Goal: Information Seeking & Learning: Learn about a topic

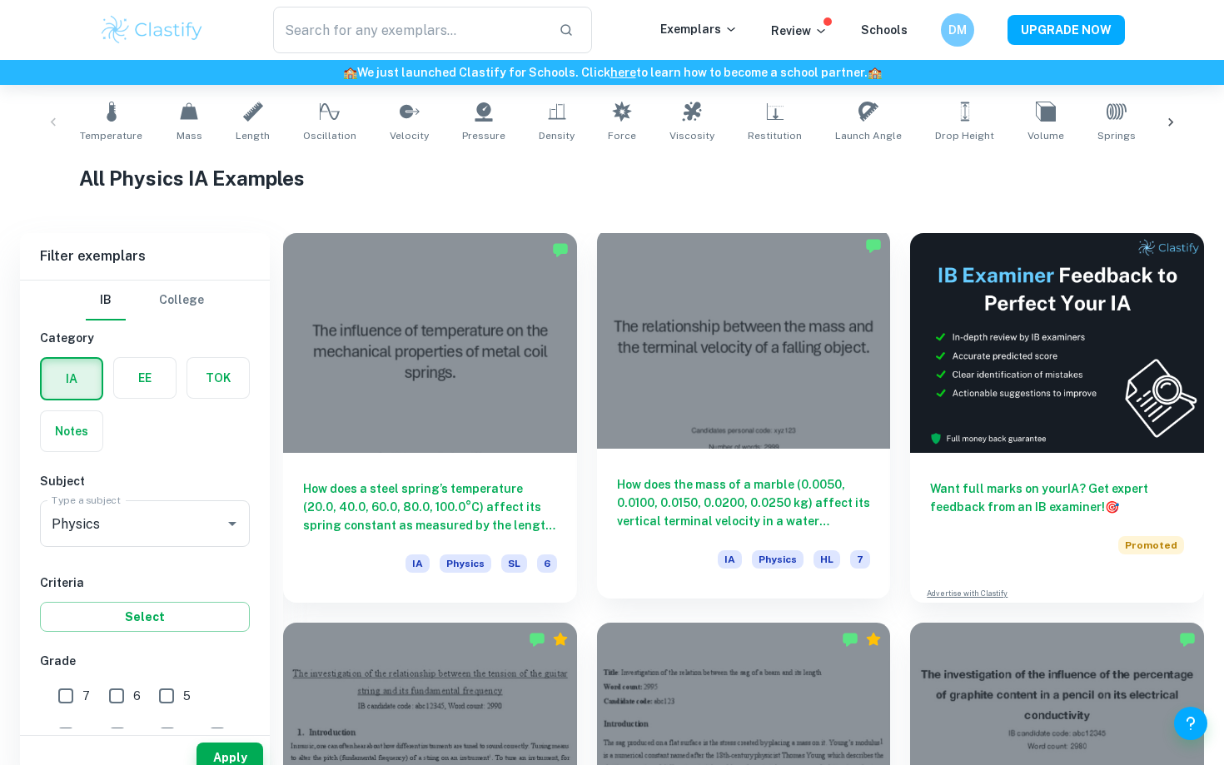
scroll to position [444, 0]
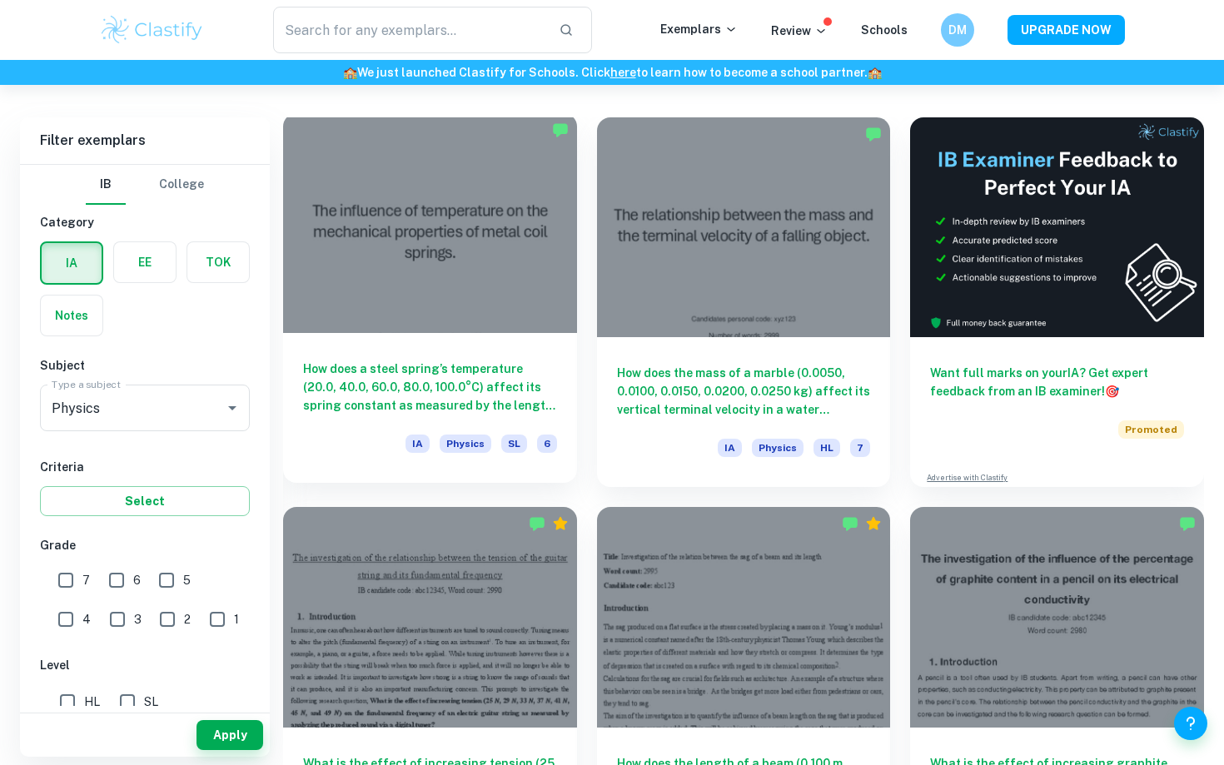
click at [513, 275] on div at bounding box center [430, 223] width 294 height 220
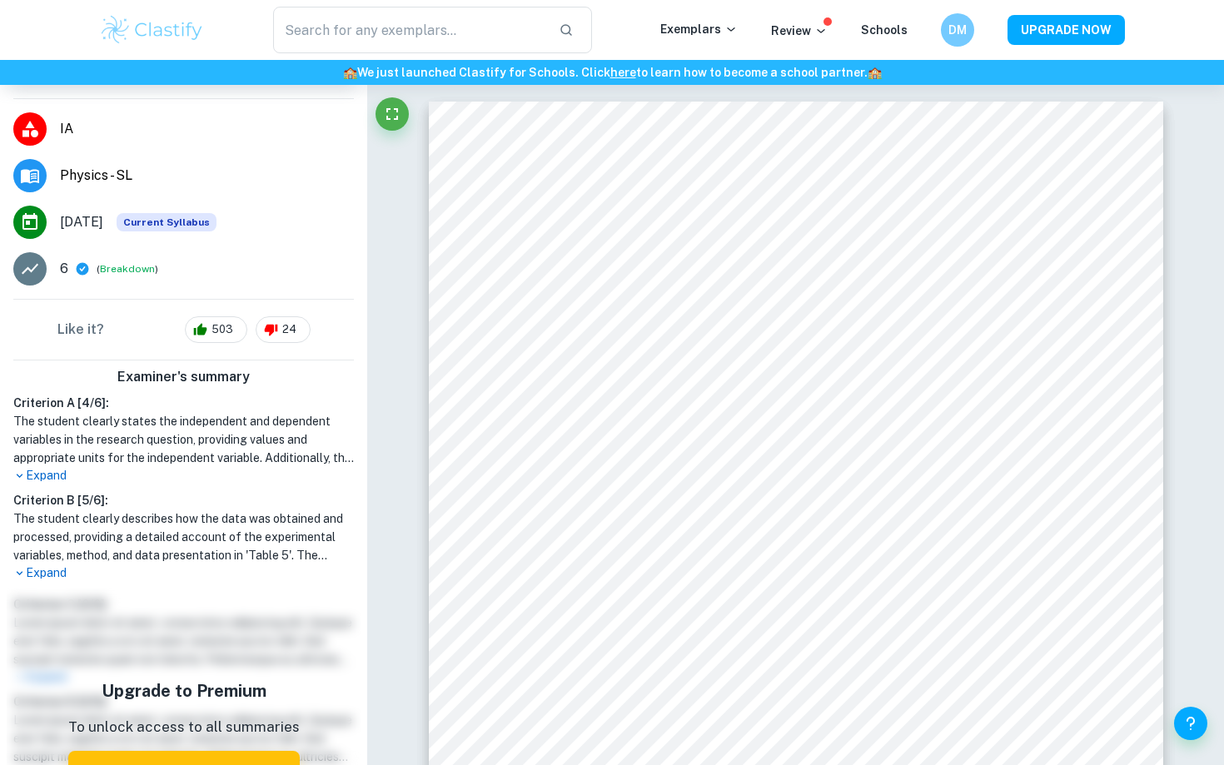
scroll to position [237, 0]
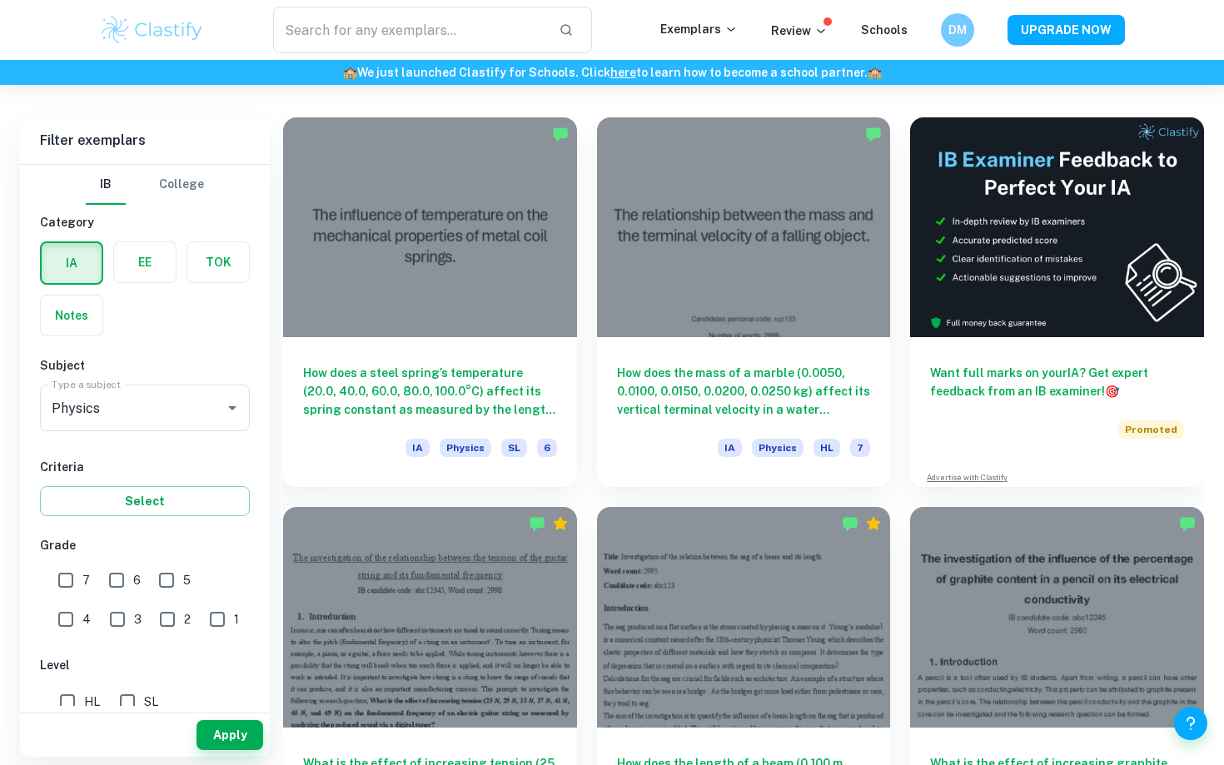
scroll to position [65, 0]
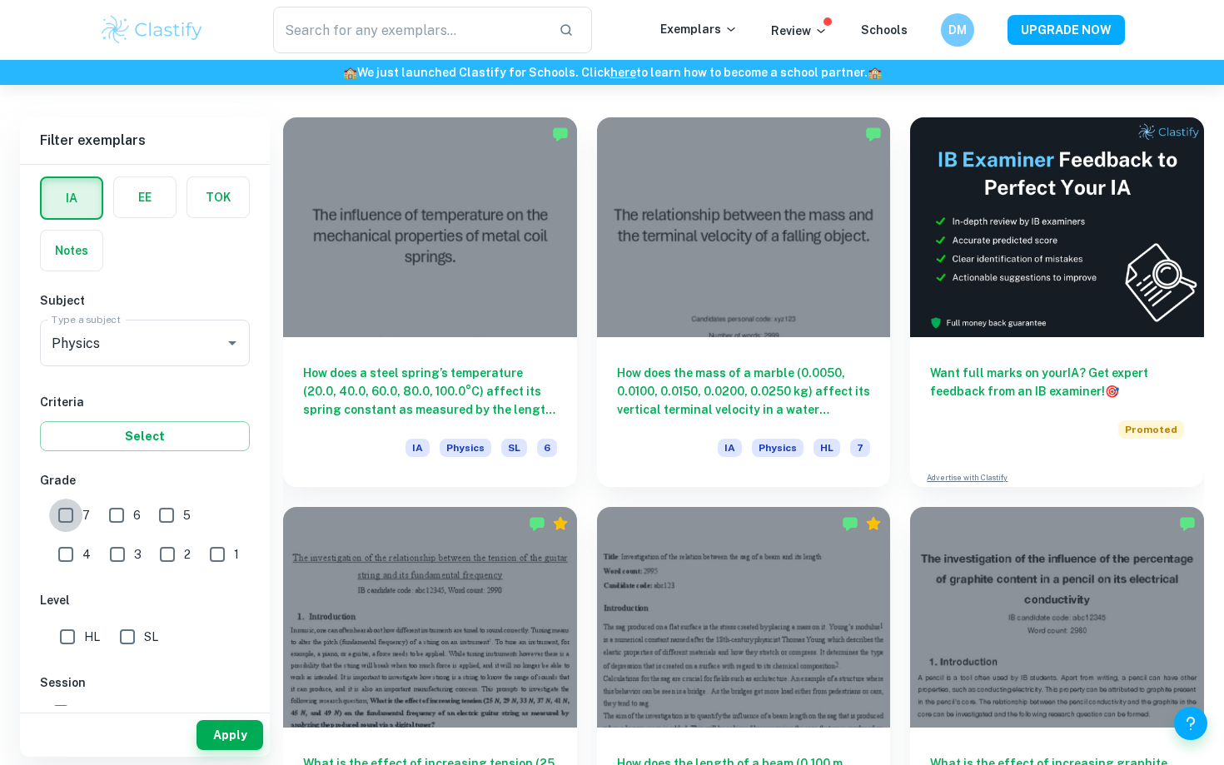
click at [66, 522] on input "7" at bounding box center [65, 515] width 33 height 33
checkbox input "true"
click at [70, 641] on input "HL" at bounding box center [67, 637] width 33 height 33
checkbox input "true"
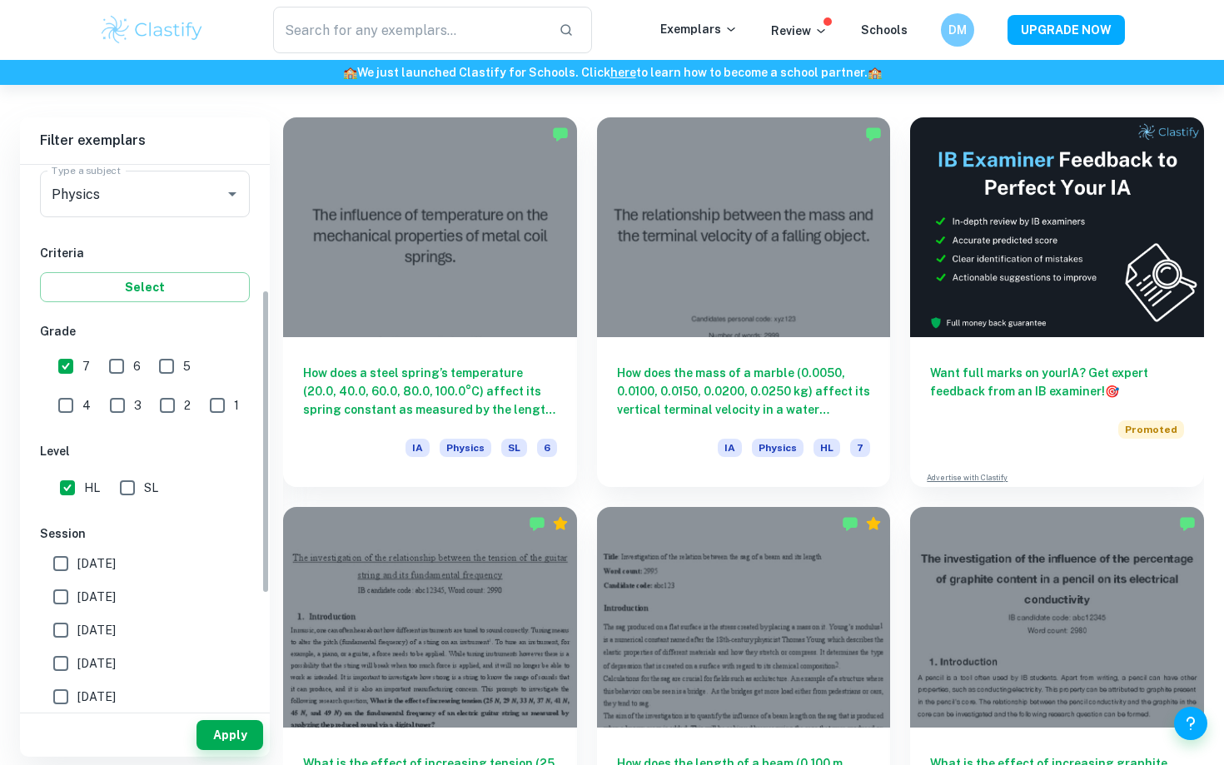
scroll to position [222, 0]
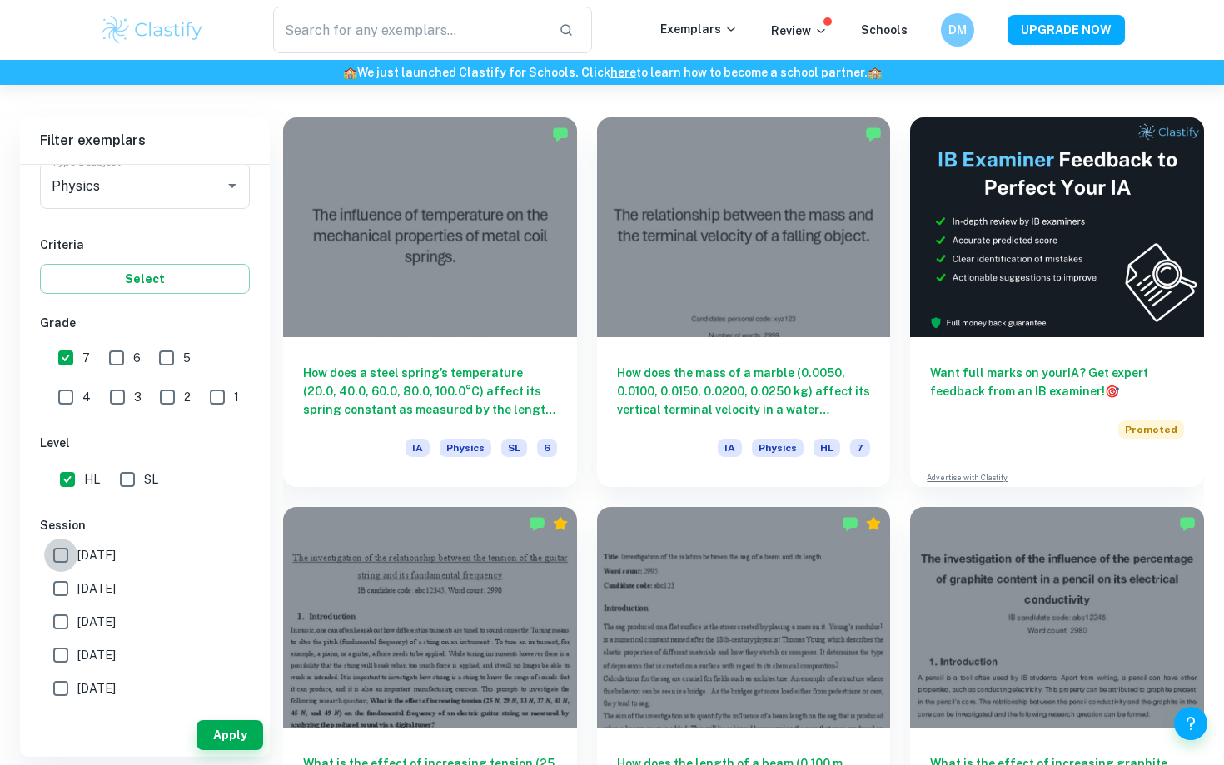
click at [71, 556] on input "[DATE]" at bounding box center [60, 555] width 33 height 33
checkbox input "true"
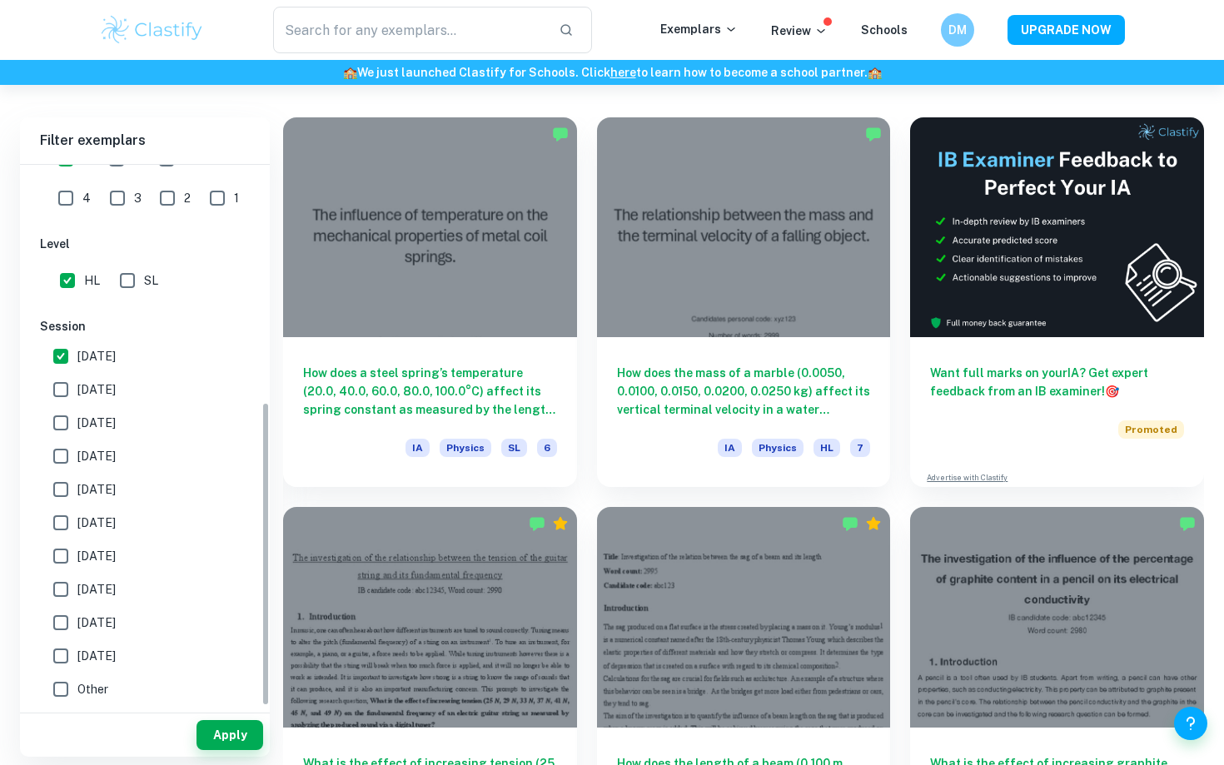
scroll to position [397, 0]
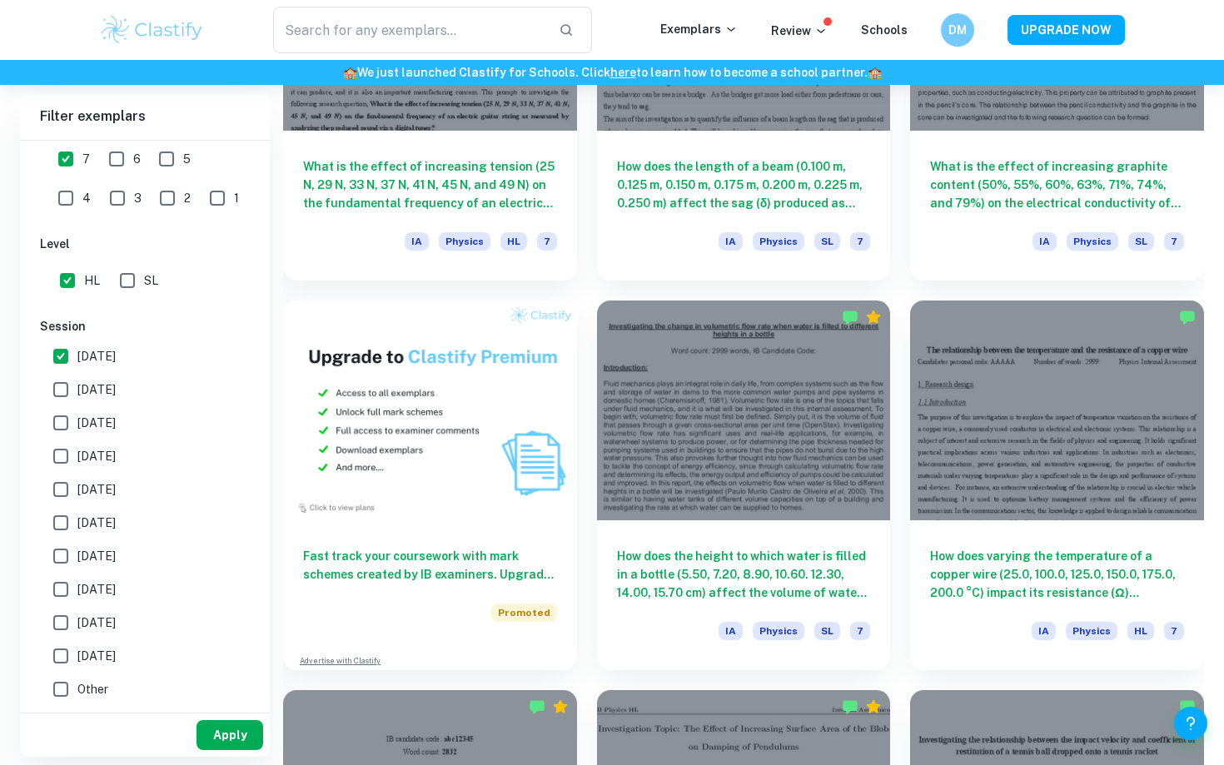
click at [244, 740] on button "Apply" at bounding box center [230, 735] width 67 height 30
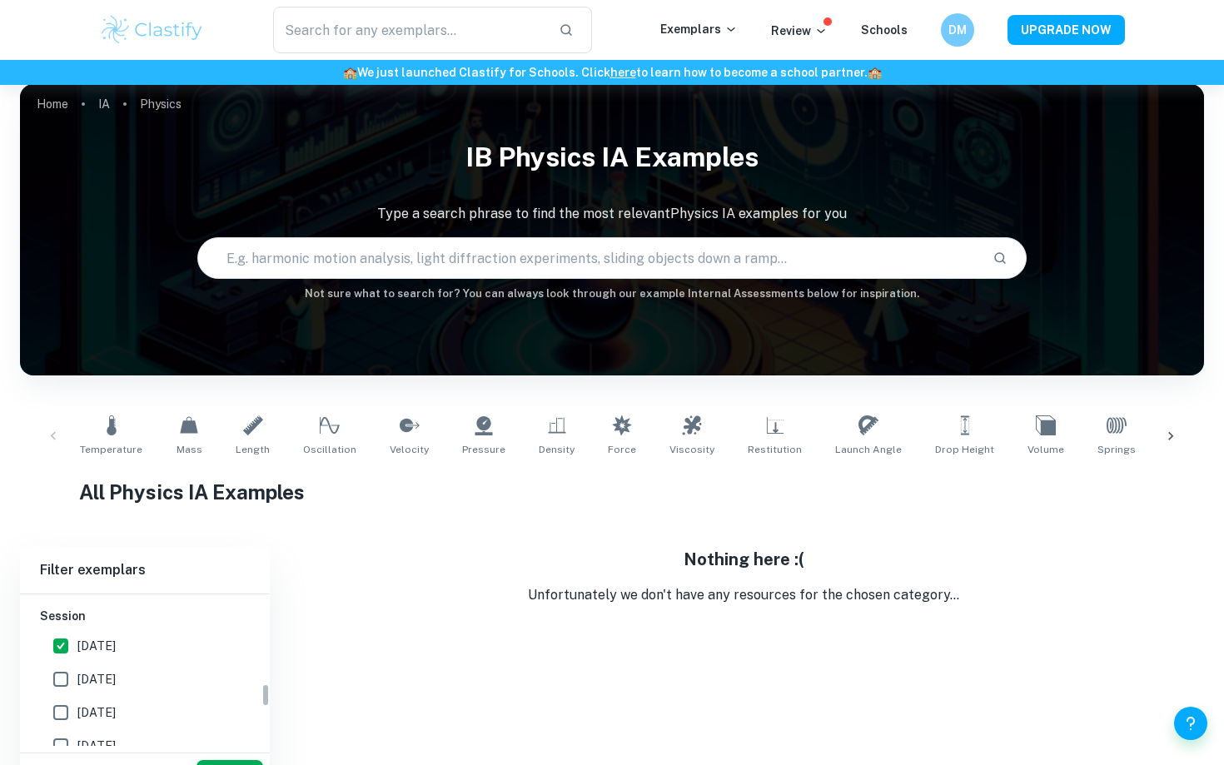
scroll to position [561, 0]
click at [64, 680] on input "[DATE]" at bounding box center [60, 680] width 33 height 33
checkbox input "true"
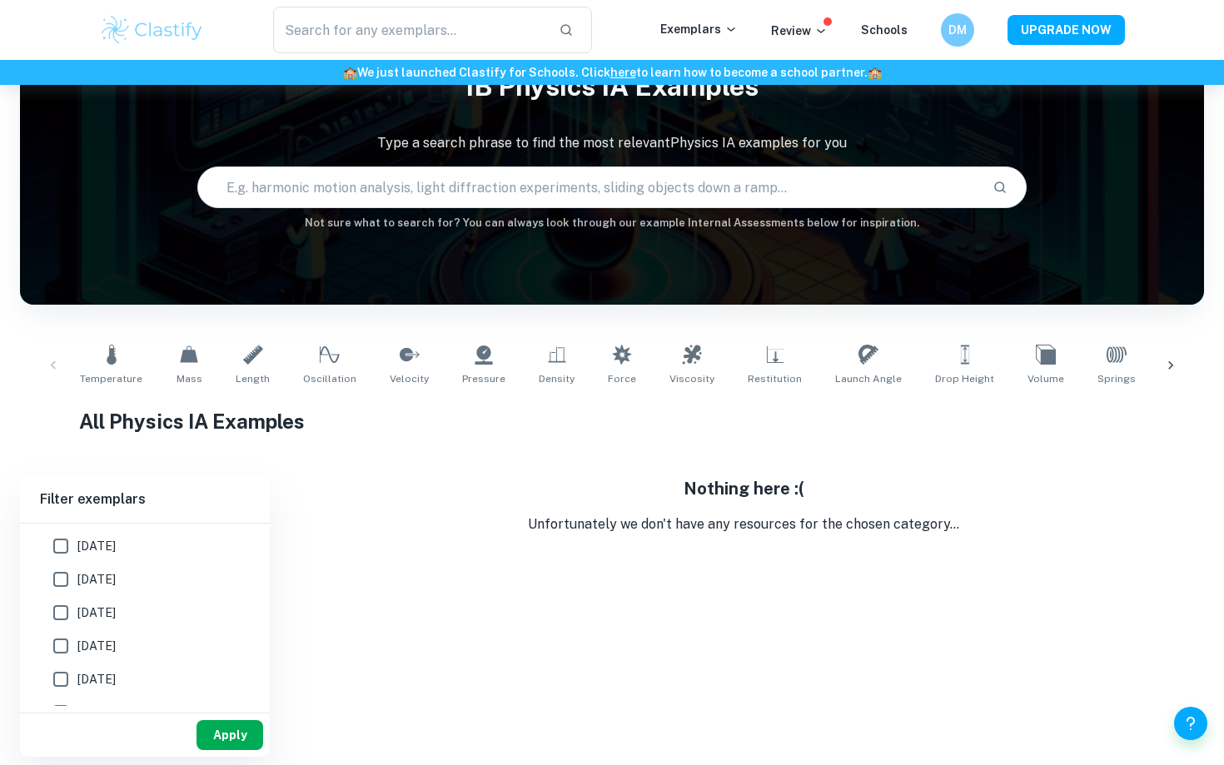
click at [216, 738] on button "Apply" at bounding box center [230, 735] width 67 height 30
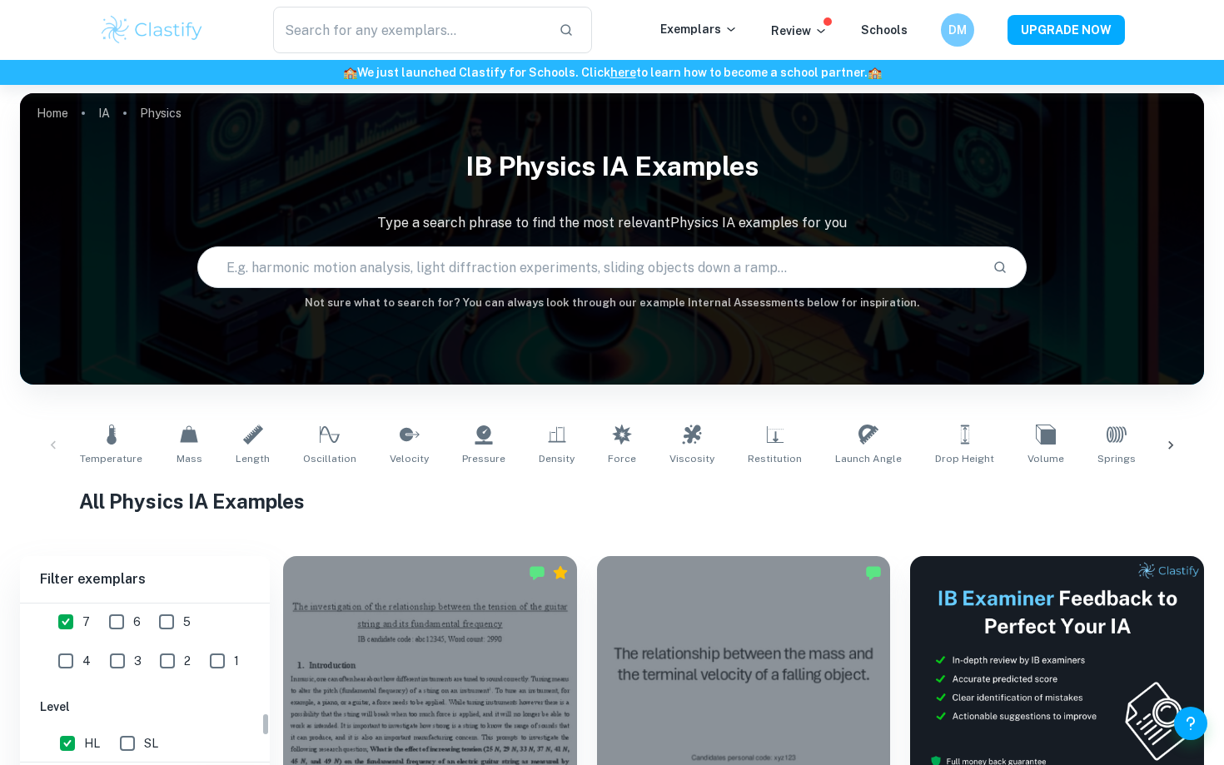
scroll to position [0, 0]
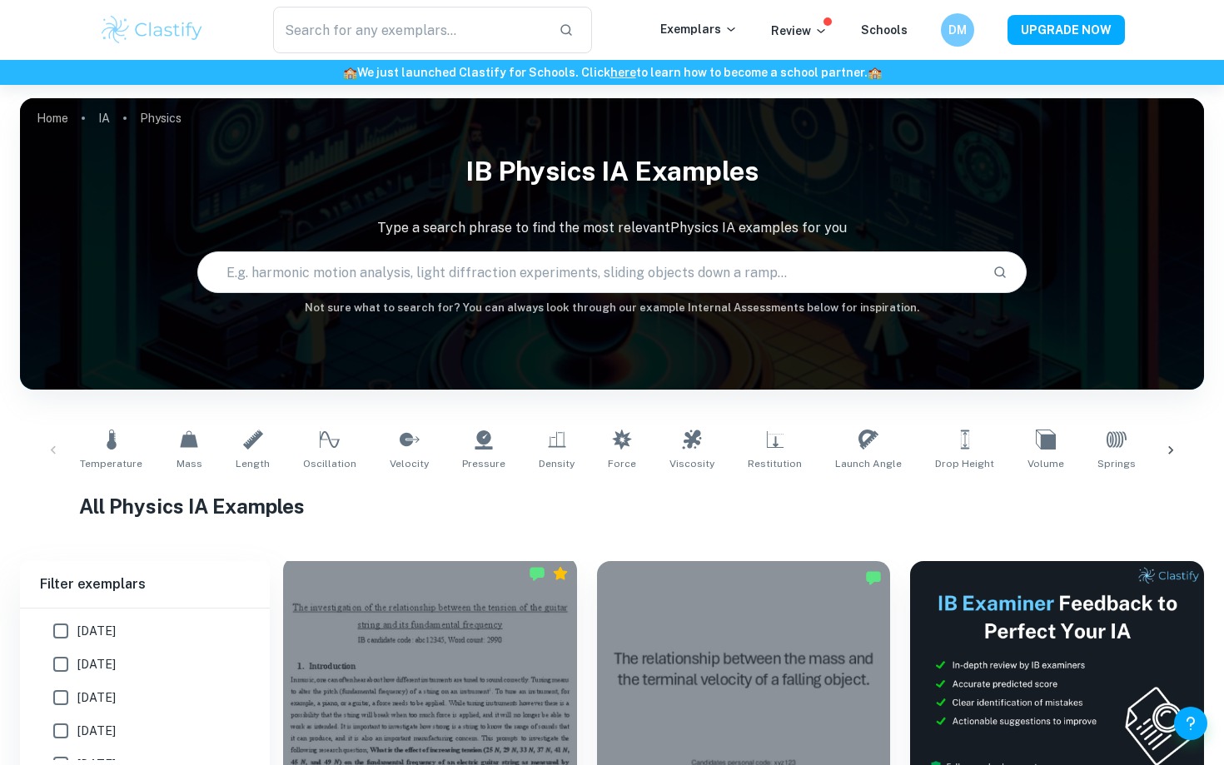
click at [462, 650] on div at bounding box center [430, 667] width 294 height 220
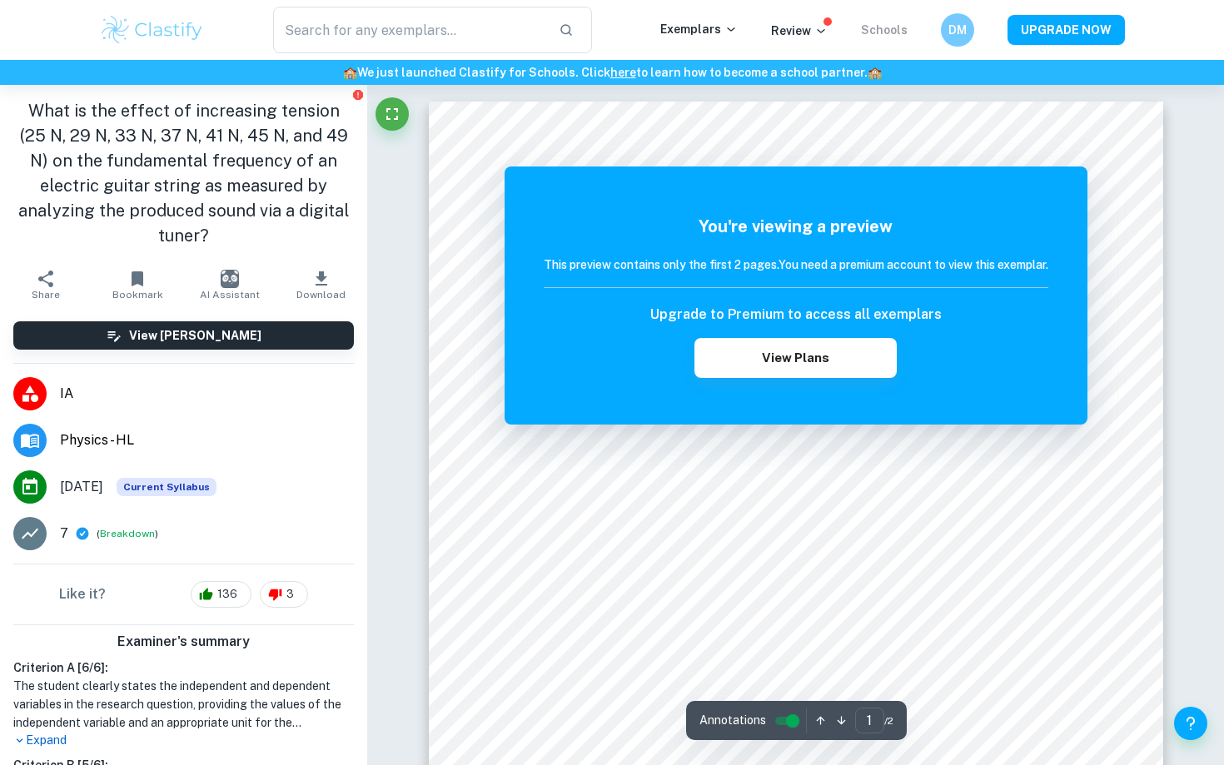
click at [882, 27] on link "Schools" at bounding box center [884, 29] width 47 height 13
